Goal: Find specific page/section: Find specific page/section

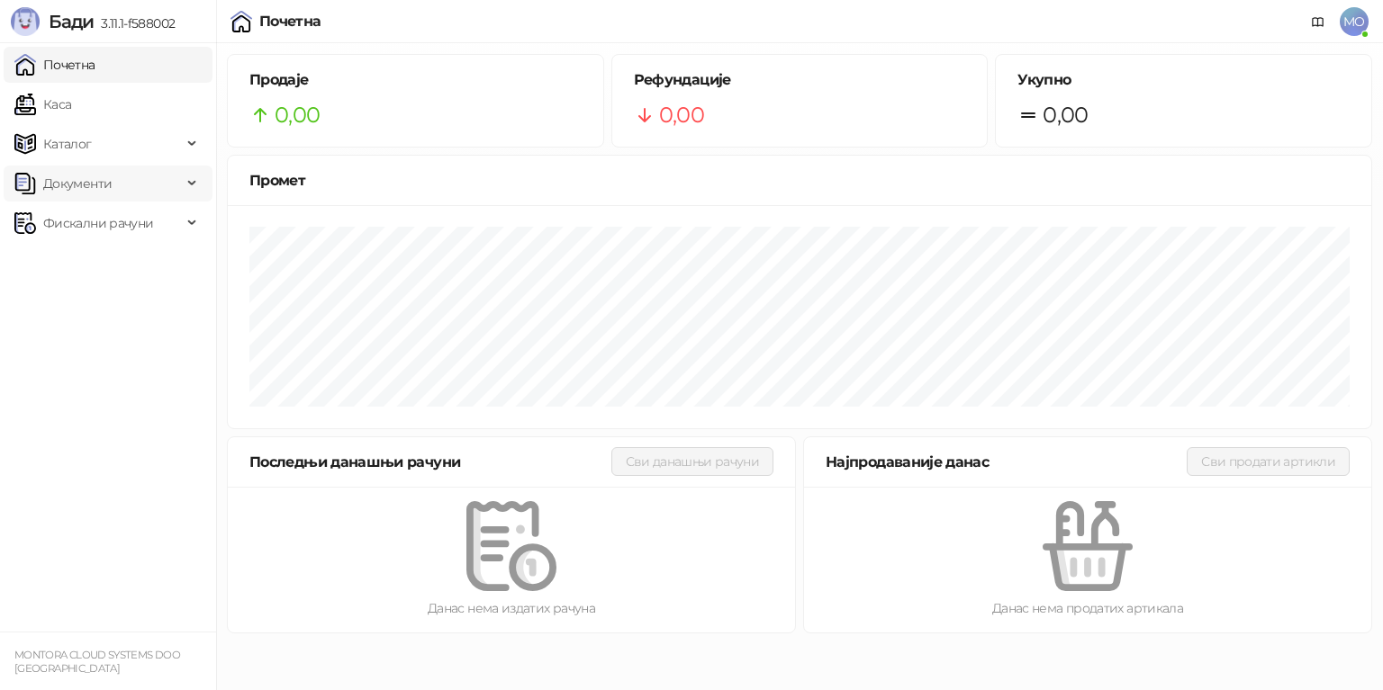
click at [150, 196] on span "Документи" at bounding box center [97, 184] width 167 height 36
click at [198, 310] on div "Фискални рачуни" at bounding box center [108, 306] width 209 height 36
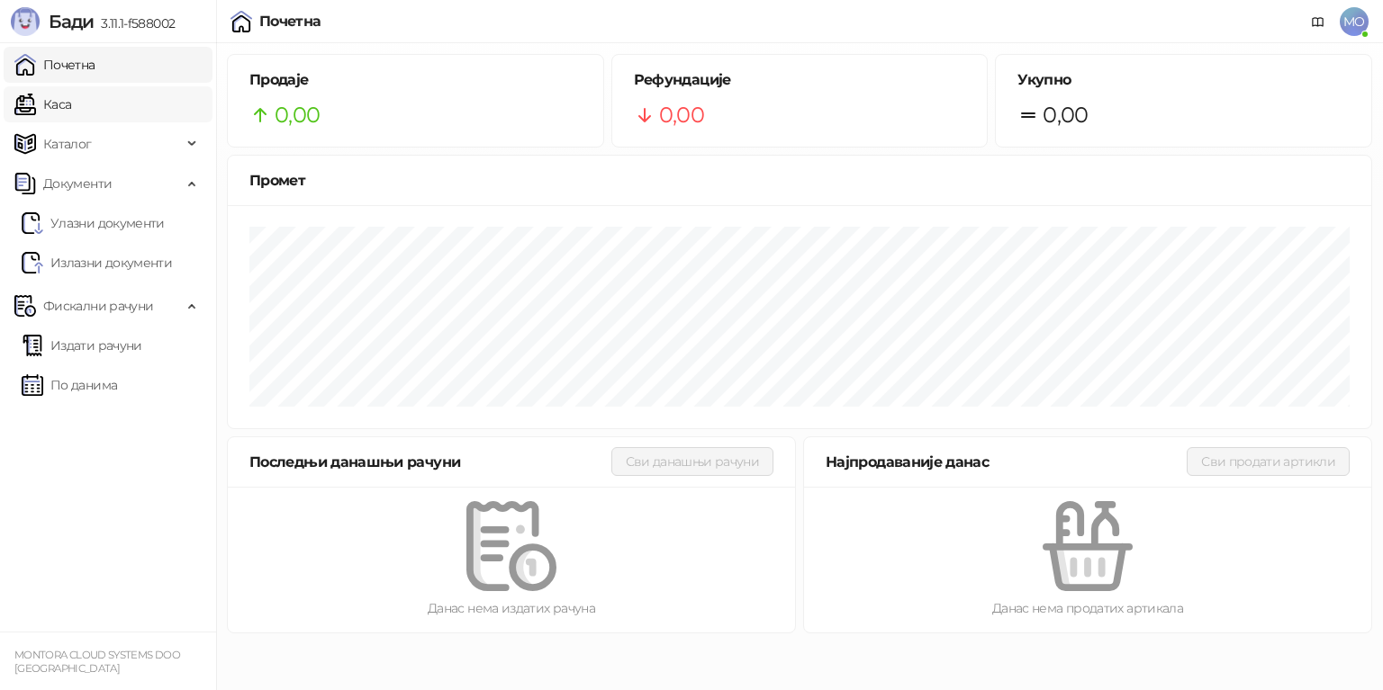
click at [68, 103] on link "Каса" at bounding box center [42, 104] width 57 height 36
